Goal: Understand process/instructions: Learn how to perform a task or action

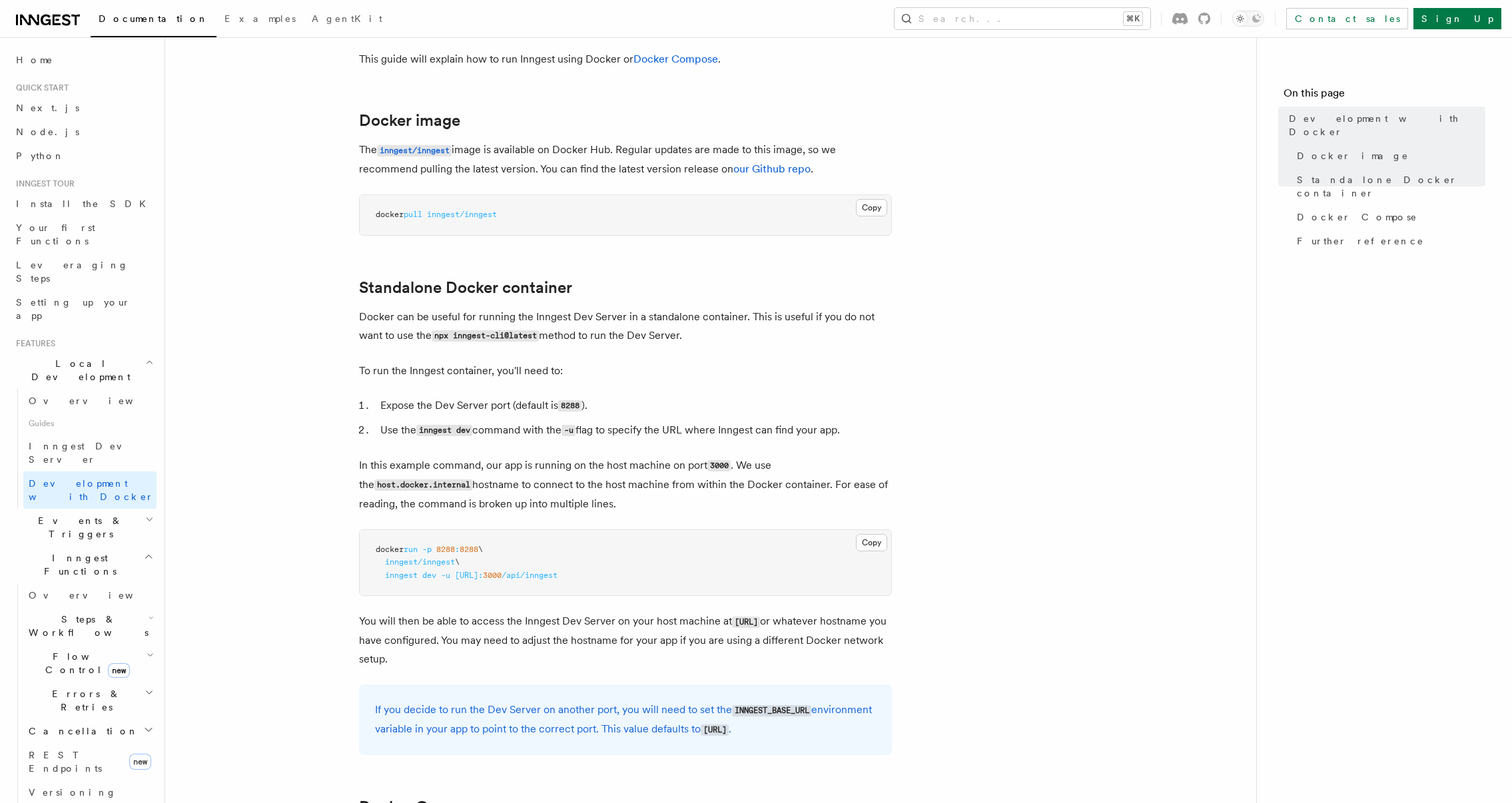
scroll to position [151, 0]
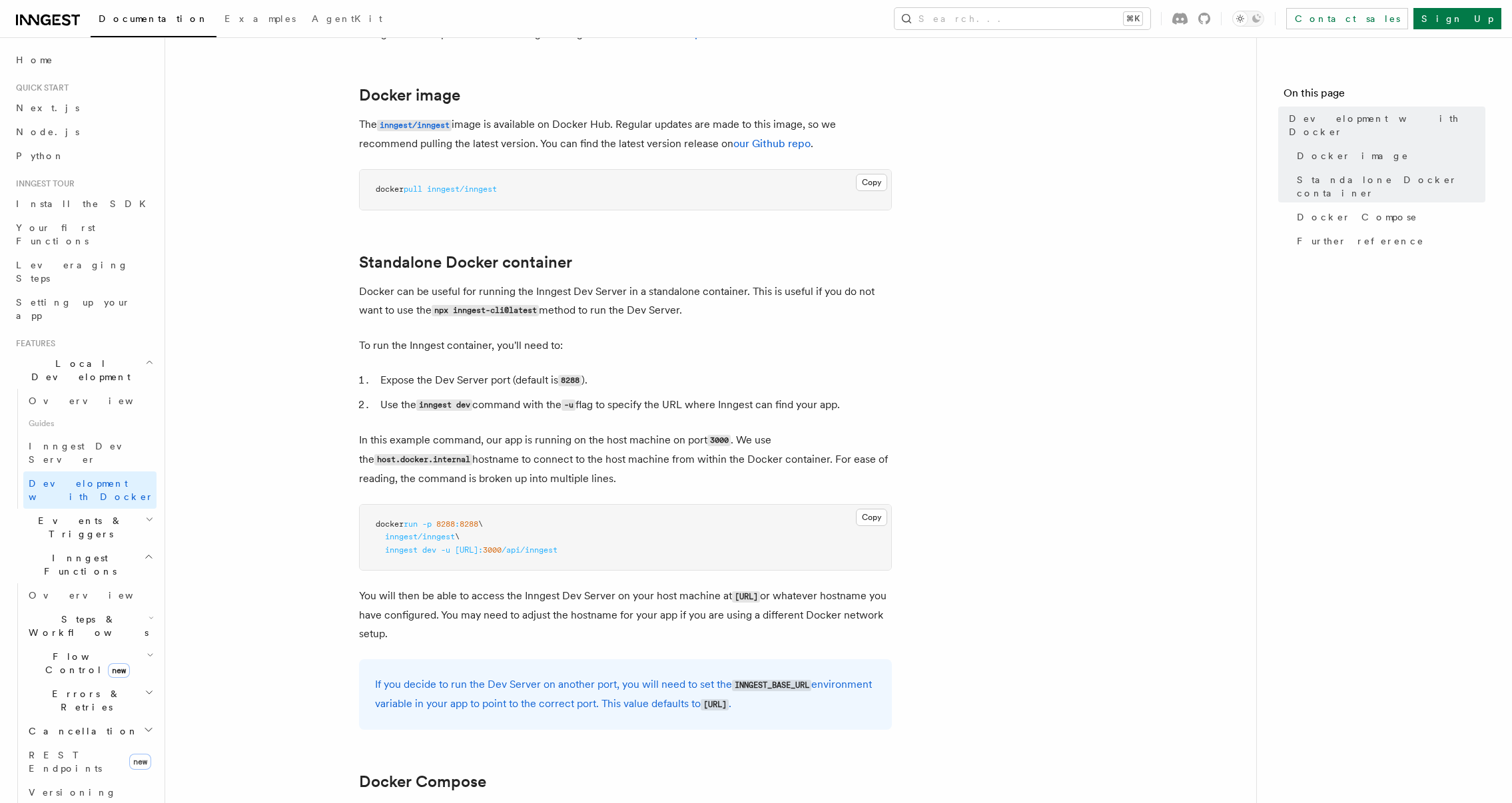
click at [674, 551] on pre "docker run -p 8288 : 8288 \ inngest/inngest \ inngest dev -u [URL]: 3000 /api/i…" at bounding box center [625, 538] width 532 height 66
drag, startPoint x: 629, startPoint y: 551, endPoint x: 387, endPoint y: 548, distance: 242.0
click at [385, 549] on pre "docker run -p 8288 : 8288 \ inngest/inngest \ inngest dev -u [URL]: 3000 /api/i…" at bounding box center [625, 538] width 532 height 66
copy span "inngest dev -u [URL]: 3000 /api/inngest"
drag, startPoint x: 665, startPoint y: 554, endPoint x: 673, endPoint y: 553, distance: 8.1
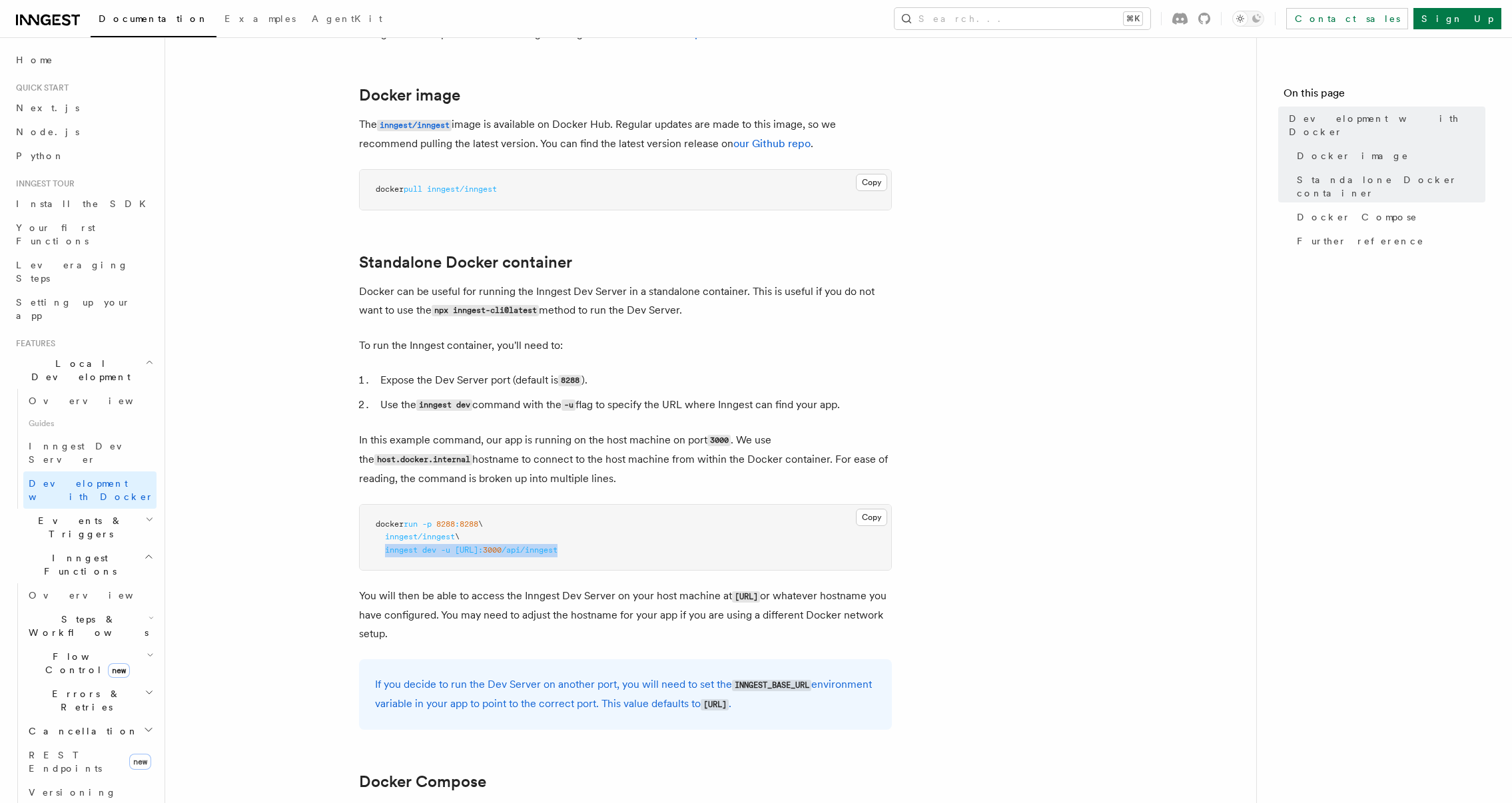
click at [557, 554] on span "/api/inngest" at bounding box center [530, 550] width 56 height 9
drag, startPoint x: 663, startPoint y: 552, endPoint x: 457, endPoint y: 548, distance: 206.0
click at [458, 548] on pre "docker run -p 8288 : 8288 \ inngest/inngest \ inngest dev -u [URL]: 3000 /api/i…" at bounding box center [625, 538] width 532 height 66
copy span "[URL]: 3000 /api/inngest"
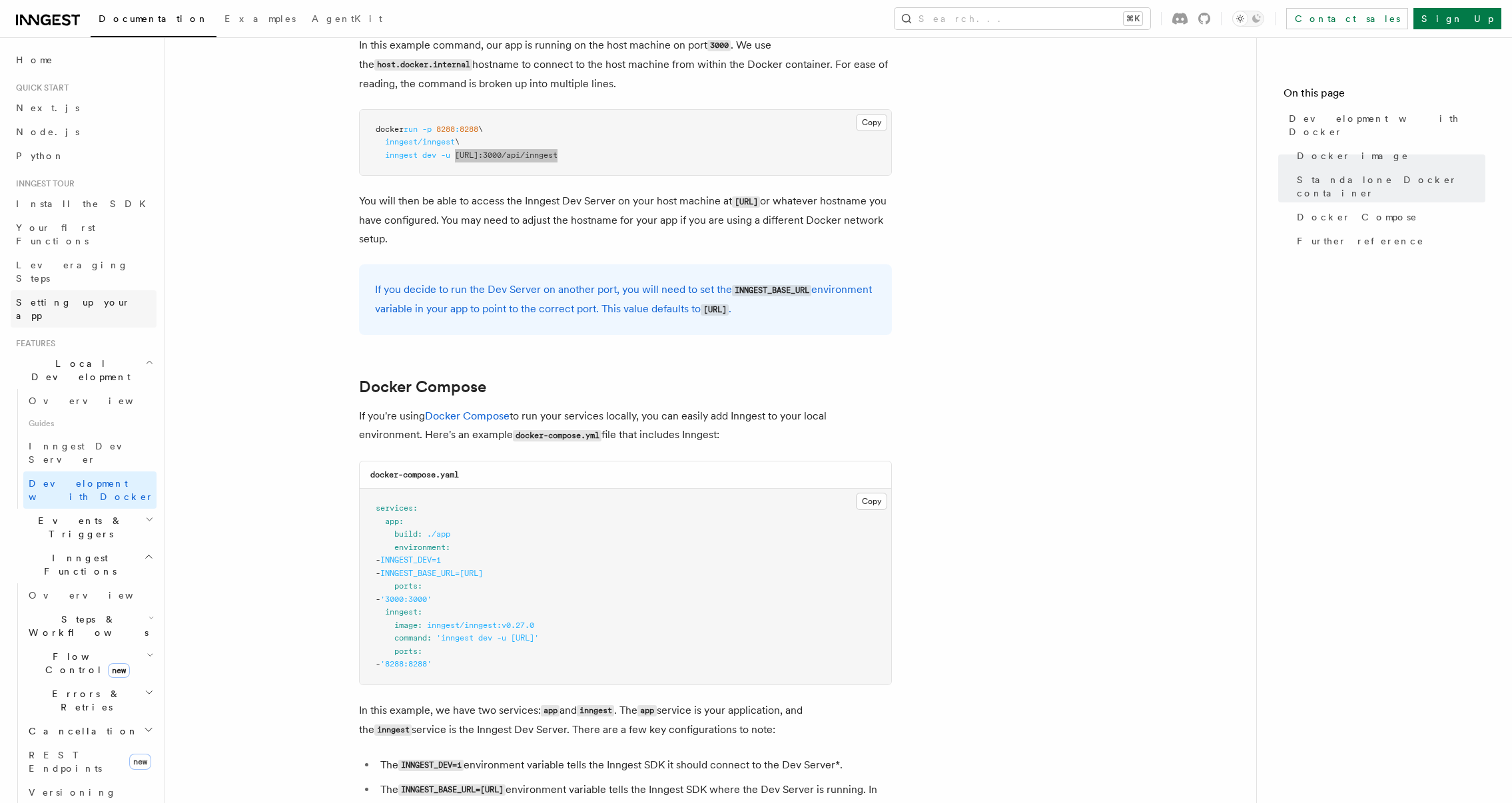
scroll to position [548, 0]
drag, startPoint x: 654, startPoint y: 636, endPoint x: 395, endPoint y: 637, distance: 259.0
click at [395, 637] on pre "services : app : build : ./app environment : - INNGEST_DEV=1 - INNGEST_BASE_URL…" at bounding box center [625, 585] width 532 height 195
copy span "command : 'inngest dev -u [URL]'"
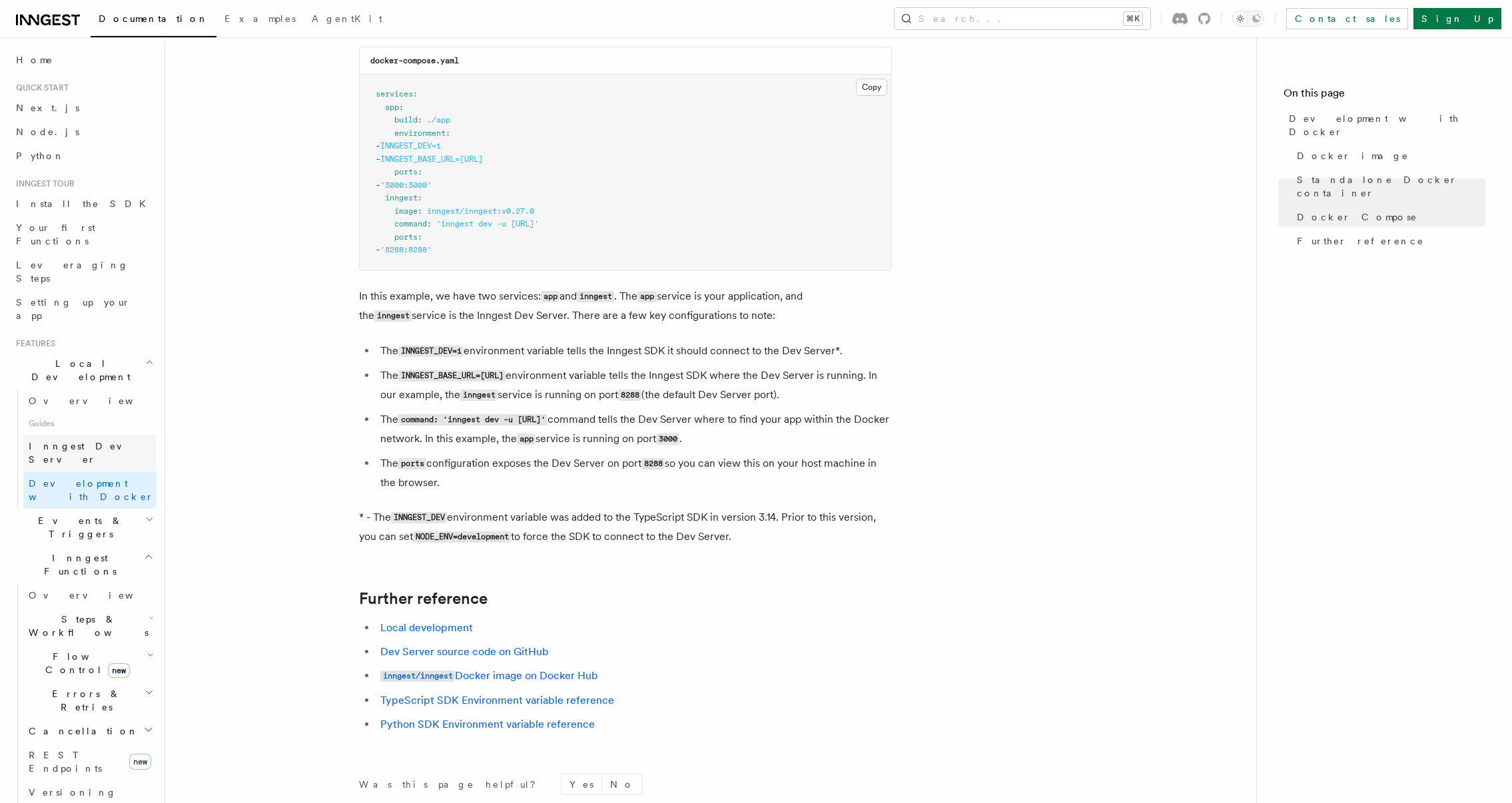
scroll to position [1, 0]
